Goal: Check status: Check status

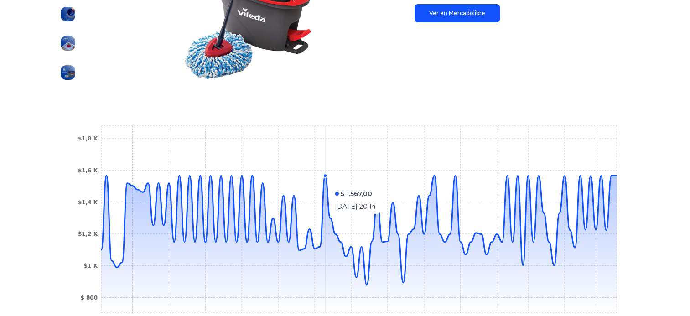
scroll to position [354, 0]
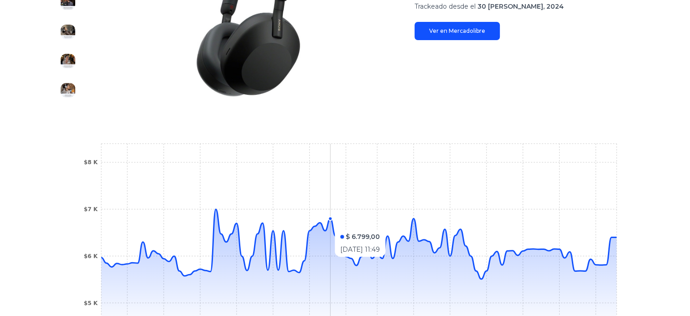
scroll to position [164, 0]
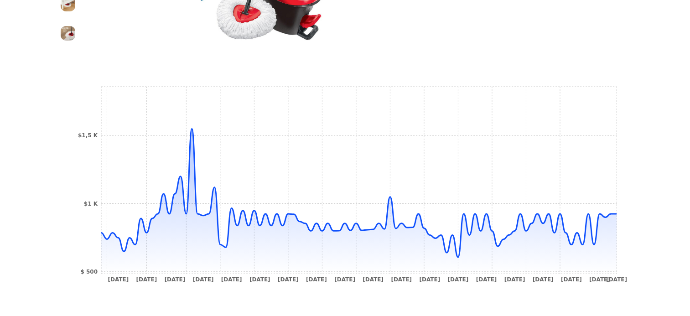
scroll to position [266, 0]
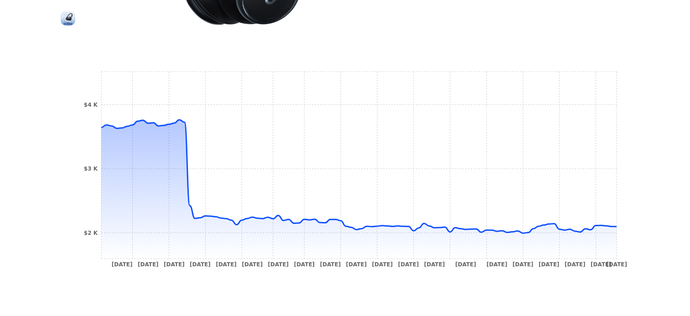
scroll to position [281, 0]
